Goal: Check status: Check status

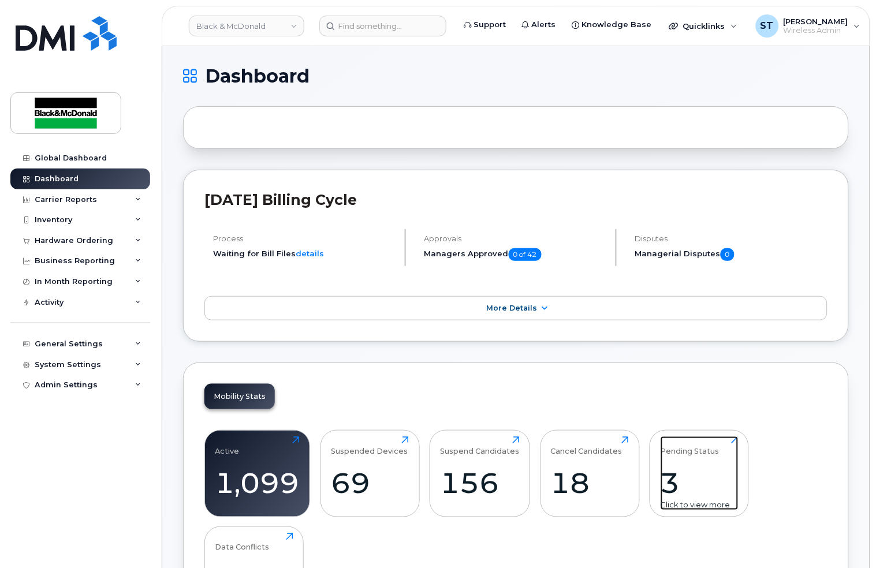
click at [686, 455] on div "Pending Status" at bounding box center [690, 446] width 59 height 19
click at [686, 479] on div "3" at bounding box center [700, 483] width 78 height 34
click at [643, 475] on div "Active 1,099 Click to view more Suspended Devices 69 Click to view more Suspend…" at bounding box center [515, 527] width 623 height 214
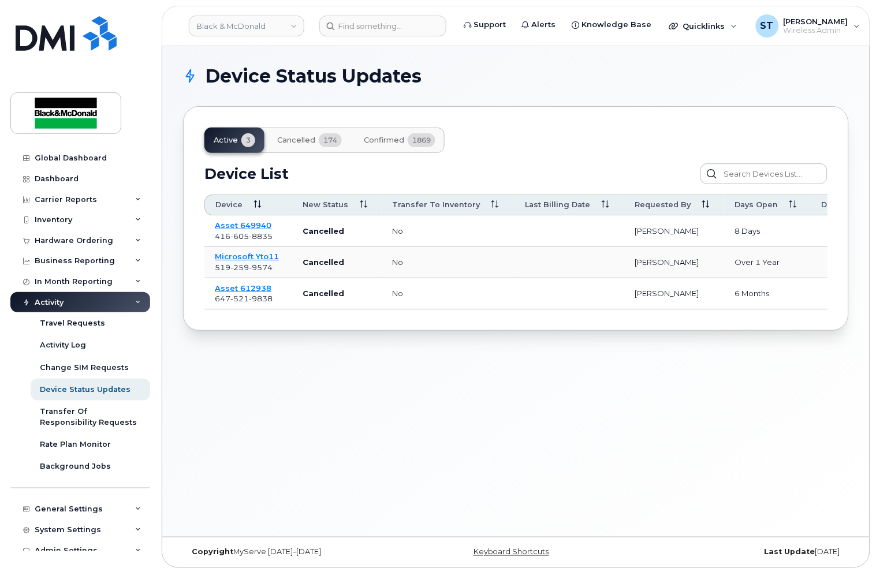
click at [456, 466] on div "Device Status Updates Active 3 Cancelled 174 Confirmed 1869 Device List Confirm…" at bounding box center [516, 291] width 708 height 491
drag, startPoint x: 57, startPoint y: 177, endPoint x: 490, endPoint y: 229, distance: 436.9
click at [57, 177] on div "Dashboard" at bounding box center [57, 178] width 44 height 9
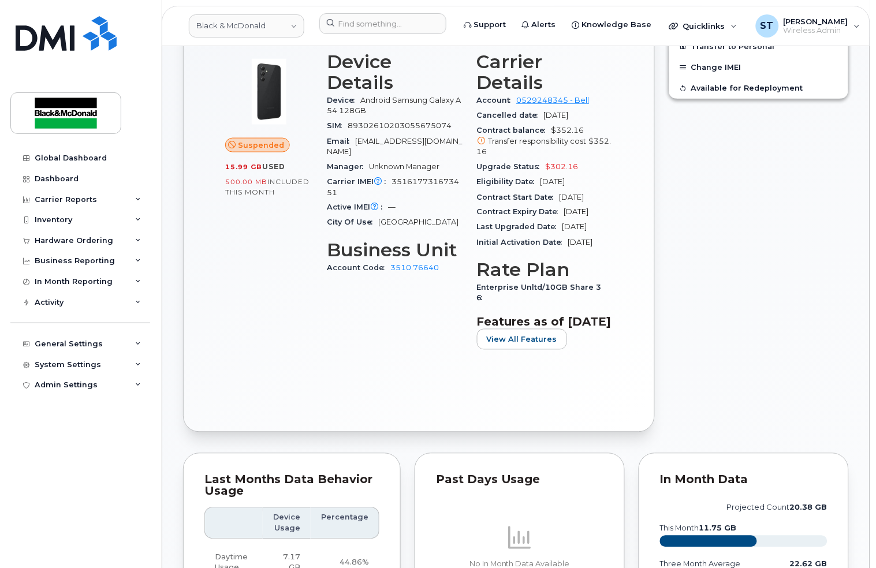
scroll to position [462, 0]
